Goal: Task Accomplishment & Management: Use online tool/utility

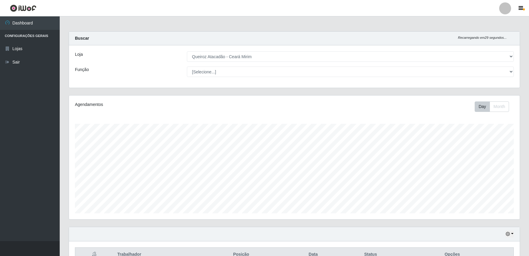
select select "465"
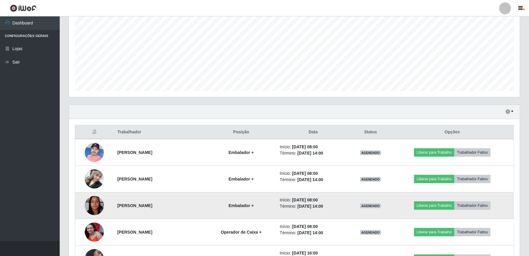
scroll to position [124, 451]
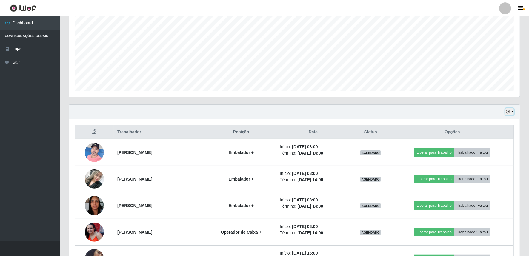
click at [513, 111] on button "button" at bounding box center [509, 111] width 8 height 7
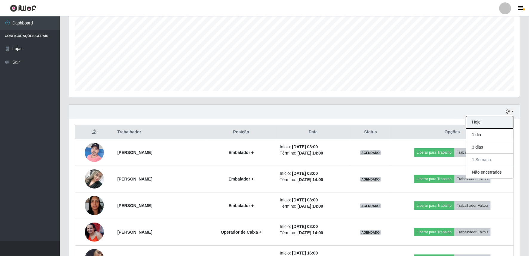
click at [477, 123] on button "Hoje" at bounding box center [489, 122] width 47 height 13
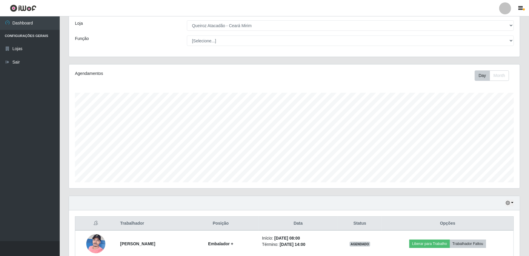
scroll to position [0, 0]
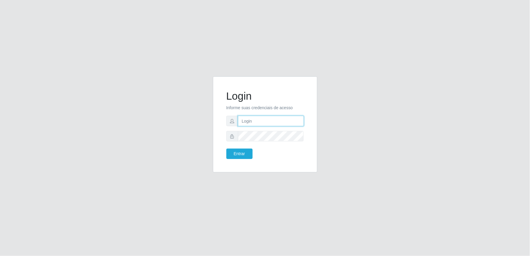
click at [274, 121] on input "text" at bounding box center [271, 121] width 66 height 10
click at [453, 60] on div "Login Informe suas credenciais de acesso Entrar" at bounding box center [265, 128] width 530 height 256
click at [257, 125] on input "text" at bounding box center [271, 121] width 66 height 10
type input "[EMAIL_ADDRESS][DOMAIN_NAME]"
click at [227, 149] on button "Entrar" at bounding box center [240, 154] width 26 height 10
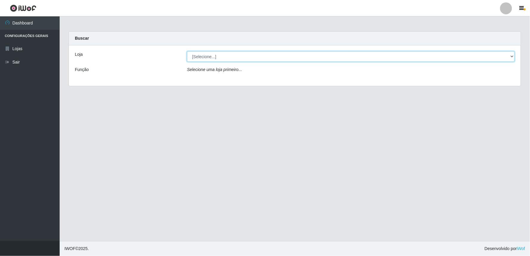
click at [512, 54] on select "[Selecione...] Queiroz Atacadão - Ceará Mirim" at bounding box center [351, 56] width 328 height 10
select select "465"
click at [187, 51] on select "[Selecione...] Queiroz Atacadão - Ceará Mirim" at bounding box center [351, 56] width 328 height 10
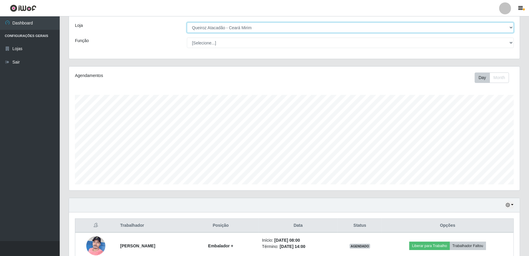
scroll to position [44, 0]
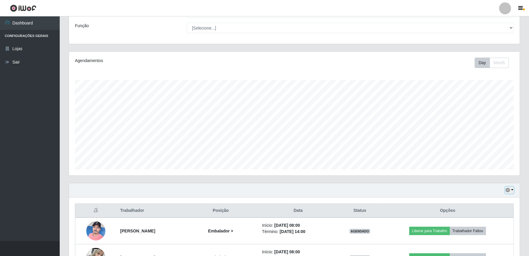
click at [512, 191] on button "button" at bounding box center [509, 190] width 8 height 7
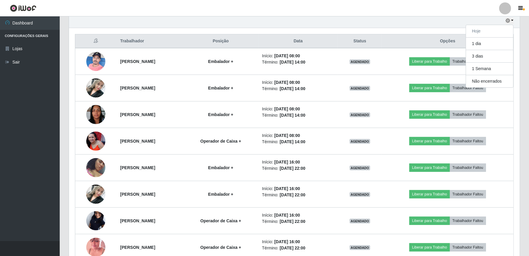
scroll to position [247, 0]
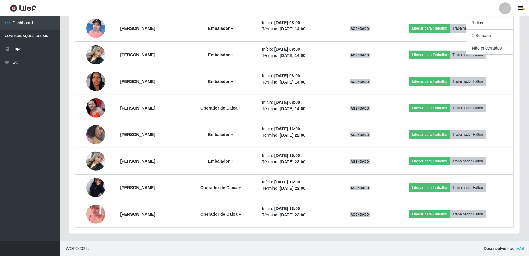
drag, startPoint x: 48, startPoint y: 223, endPoint x: 49, endPoint y: 227, distance: 4.1
click at [49, 226] on ul "Dashboard Configurações Gerais Lojas Sair" at bounding box center [30, 128] width 60 height 225
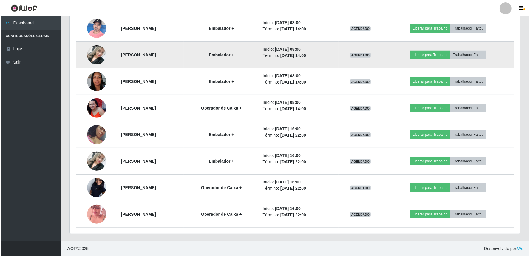
scroll to position [202, 0]
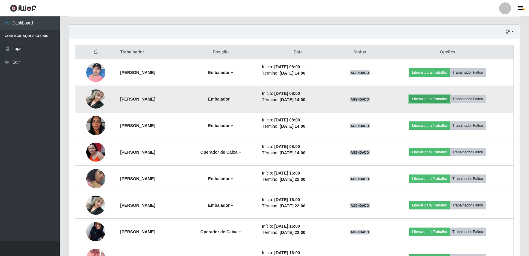
click at [446, 98] on button "Liberar para Trabalho" at bounding box center [429, 99] width 40 height 8
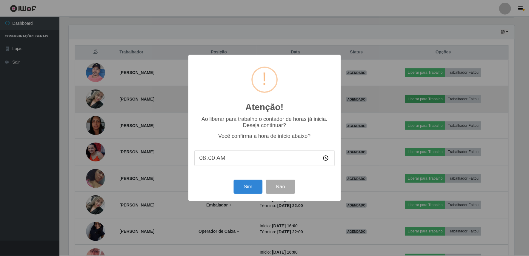
scroll to position [124, 447]
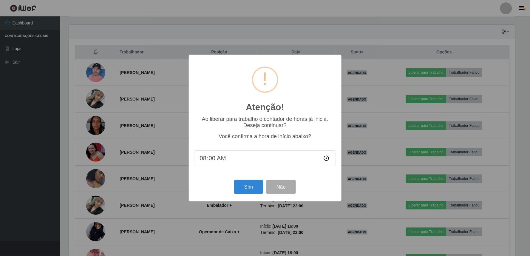
click at [213, 160] on input "08:00" at bounding box center [265, 158] width 141 height 16
type input "08:04"
click at [241, 192] on button "Sim" at bounding box center [248, 187] width 29 height 14
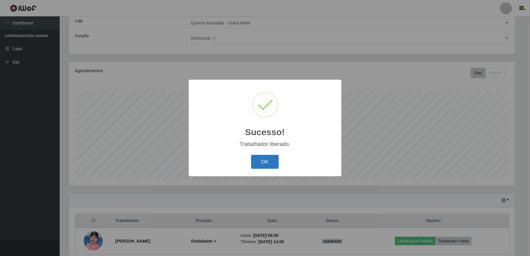
click at [270, 165] on button "OK" at bounding box center [265, 162] width 28 height 14
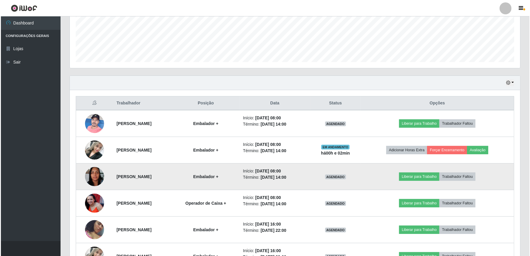
scroll to position [166, 0]
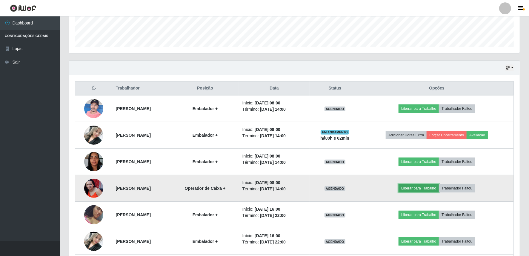
click at [431, 186] on button "Liberar para Trabalho" at bounding box center [418, 188] width 40 height 8
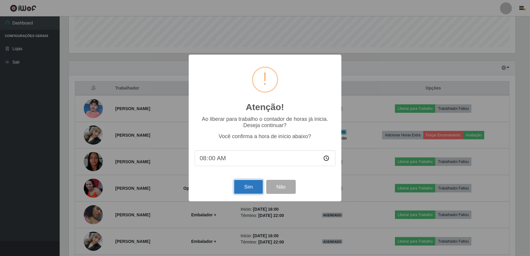
click at [243, 185] on button "Sim" at bounding box center [248, 187] width 29 height 14
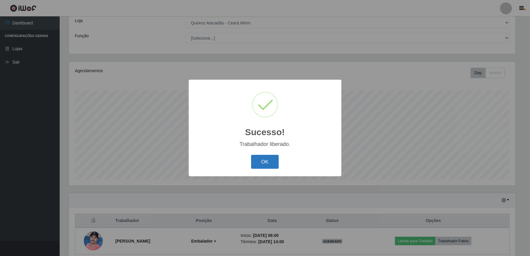
click at [265, 163] on button "OK" at bounding box center [265, 162] width 28 height 14
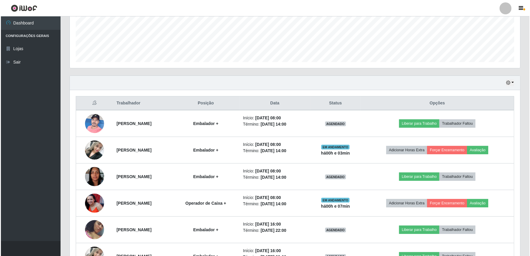
scroll to position [166, 0]
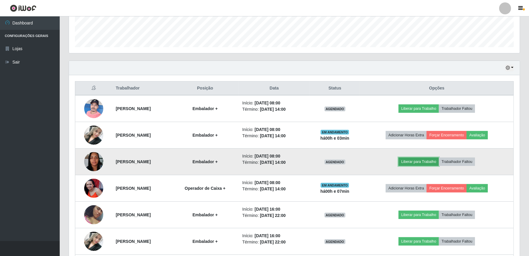
click at [435, 163] on button "Liberar para Trabalho" at bounding box center [418, 162] width 40 height 8
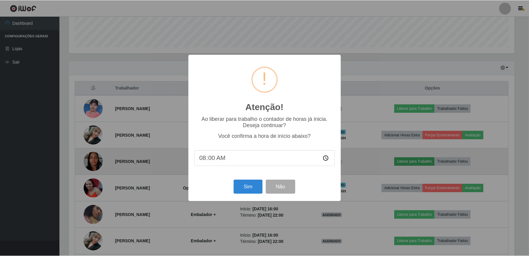
scroll to position [124, 447]
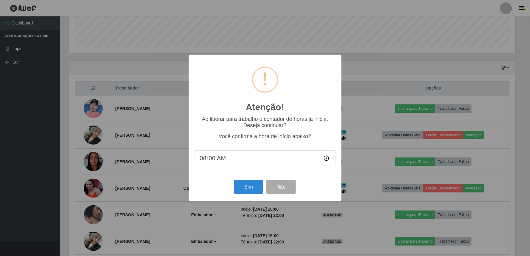
click at [213, 158] on input "08:00" at bounding box center [265, 158] width 141 height 16
type input "08:05"
drag, startPoint x: 248, startPoint y: 190, endPoint x: 251, endPoint y: 190, distance: 3.3
click at [249, 190] on button "Sim" at bounding box center [248, 187] width 29 height 14
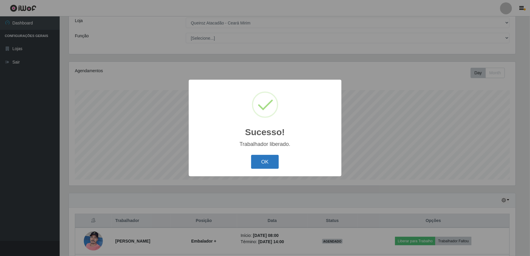
click at [263, 162] on button "OK" at bounding box center [265, 162] width 28 height 14
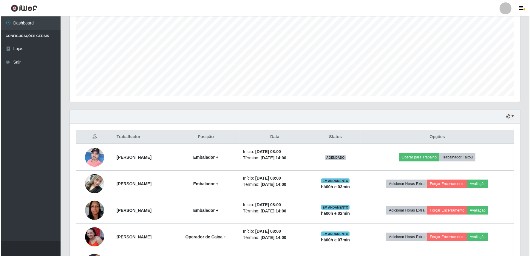
scroll to position [0, 0]
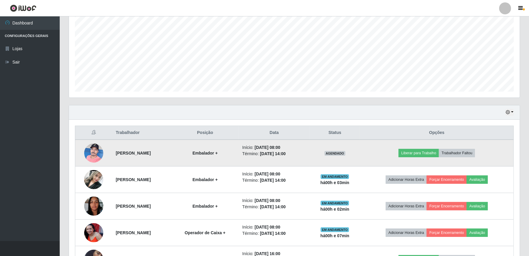
click at [87, 155] on img at bounding box center [93, 152] width 19 height 25
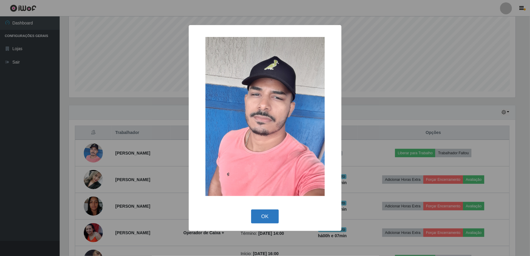
click at [261, 216] on button "OK" at bounding box center [265, 217] width 28 height 14
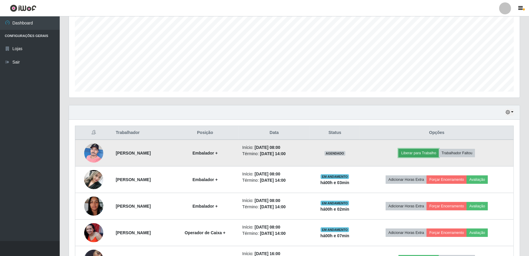
click at [435, 151] on button "Liberar para Trabalho" at bounding box center [418, 153] width 40 height 8
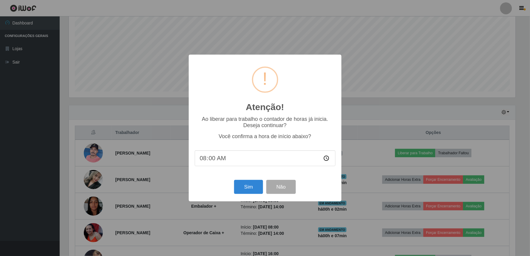
click at [210, 159] on input "08:00" at bounding box center [265, 158] width 141 height 16
type input "08:05"
click at [243, 188] on button "Sim" at bounding box center [248, 187] width 29 height 14
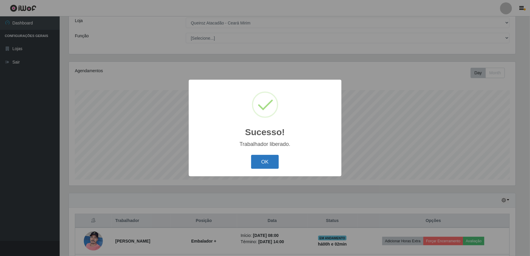
click at [276, 160] on button "OK" at bounding box center [265, 162] width 28 height 14
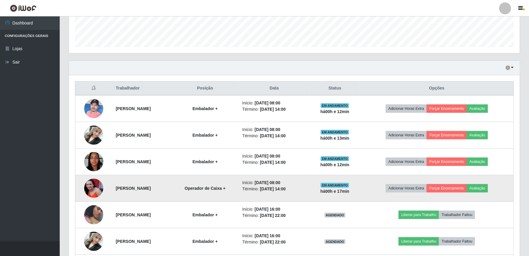
click at [349, 193] on strong "há 00 h e 17 min" at bounding box center [334, 191] width 29 height 5
